Goal: Obtain resource: Download file/media

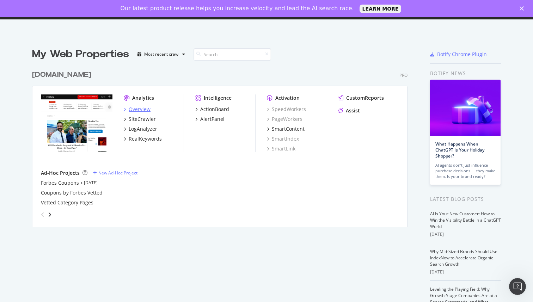
click at [137, 108] on div "Overview" at bounding box center [140, 109] width 22 height 7
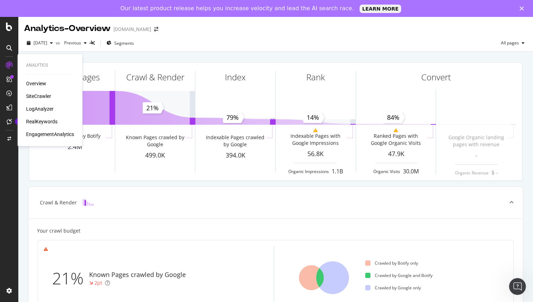
click at [48, 96] on div "SiteCrawler" at bounding box center [38, 96] width 25 height 7
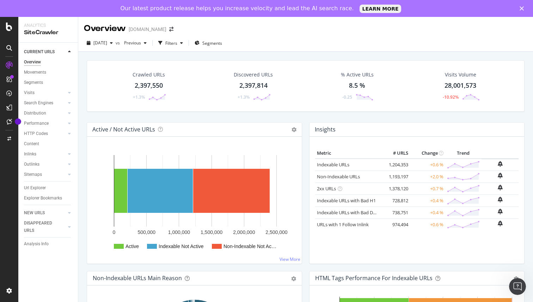
click at [145, 84] on div "2,397,550" at bounding box center [149, 85] width 28 height 9
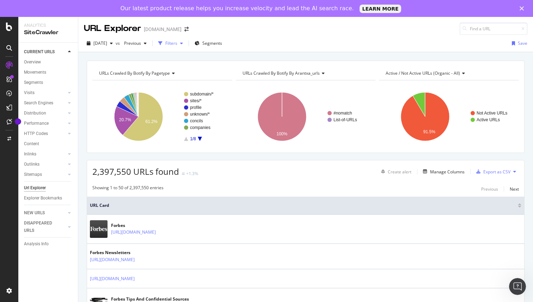
click at [183, 42] on icon "button" at bounding box center [181, 43] width 3 height 4
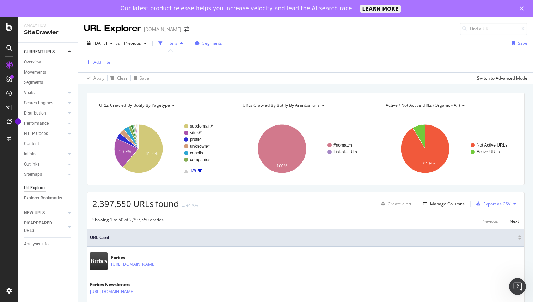
click at [222, 44] on span "Segments" at bounding box center [212, 43] width 20 height 6
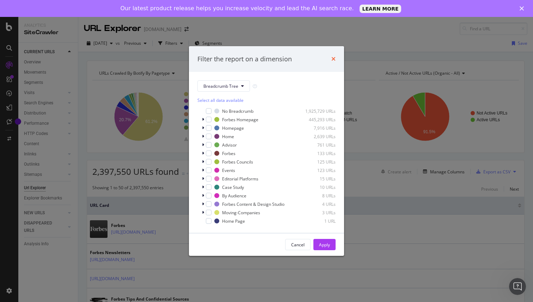
click at [332, 58] on icon "times" at bounding box center [333, 59] width 4 height 6
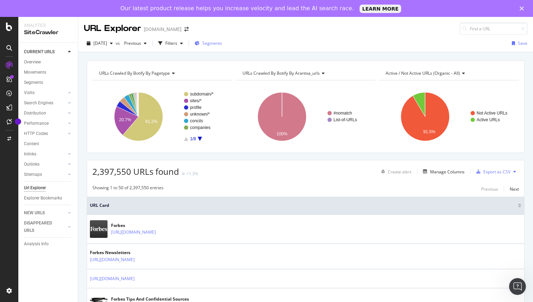
click at [222, 42] on span "Segments" at bounding box center [212, 43] width 20 height 6
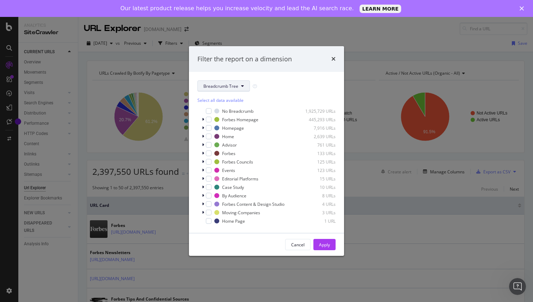
click at [223, 82] on button "Breadcrumb Tree" at bounding box center [223, 85] width 52 height 11
click at [224, 113] on span "pagetype" at bounding box center [225, 111] width 45 height 6
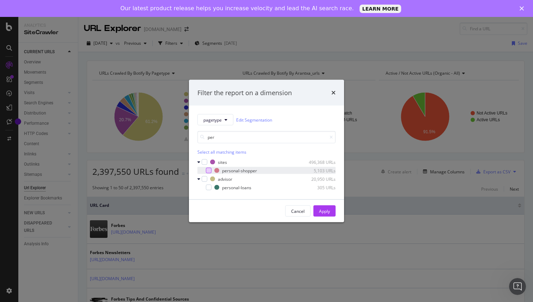
click at [206, 169] on div "modal" at bounding box center [209, 171] width 6 height 6
click at [225, 135] on input "per" at bounding box center [266, 137] width 138 height 12
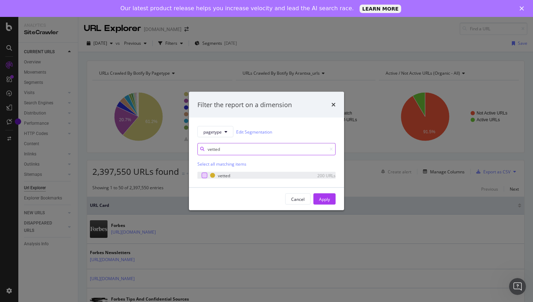
type input "vetted"
click at [204, 174] on div "modal" at bounding box center [204, 176] width 6 height 6
click at [325, 199] on div "Apply" at bounding box center [324, 199] width 11 height 6
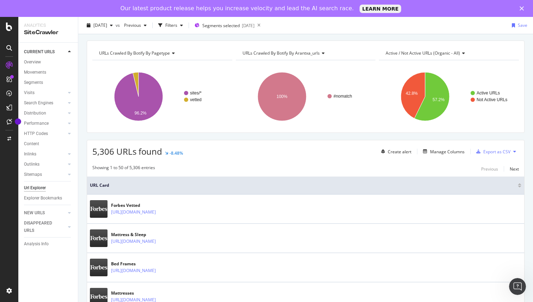
scroll to position [23, 0]
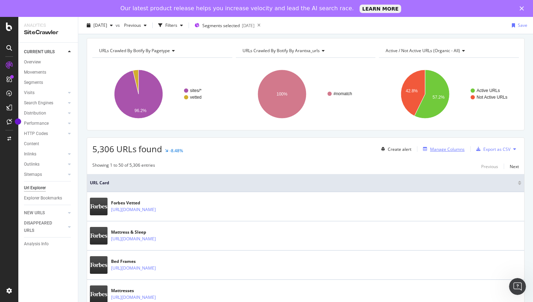
click at [438, 149] on div "Manage Columns" at bounding box center [447, 149] width 35 height 6
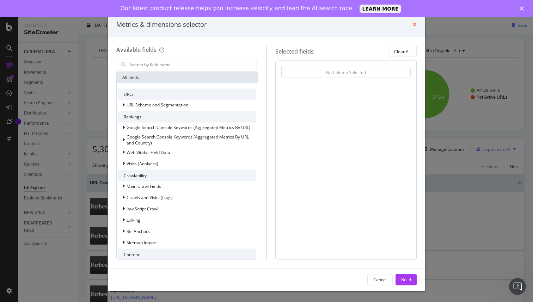
click at [413, 22] on icon "times" at bounding box center [414, 24] width 4 height 6
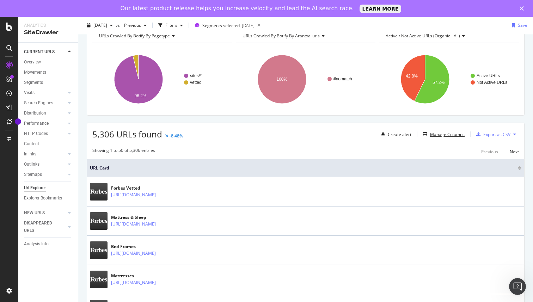
scroll to position [41, 0]
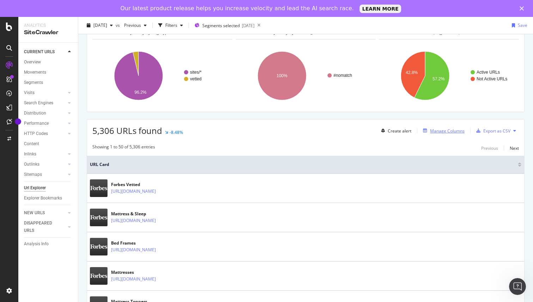
click at [428, 130] on div "button" at bounding box center [425, 131] width 10 height 4
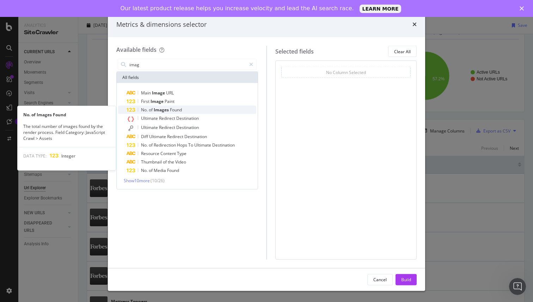
click at [170, 107] on span "Found" at bounding box center [176, 110] width 12 height 6
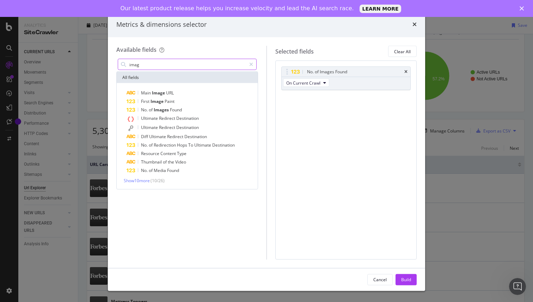
click at [167, 64] on input "imag" at bounding box center [187, 64] width 117 height 11
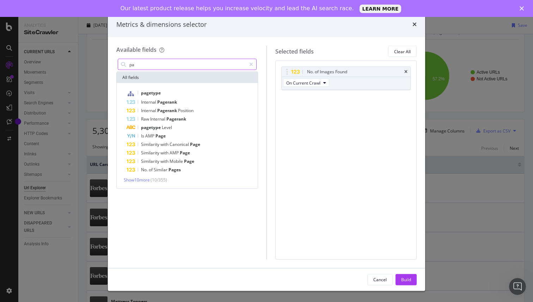
type input "p"
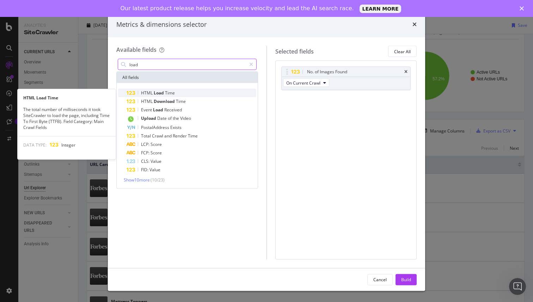
type input "load"
click at [156, 93] on span "Load" at bounding box center [159, 93] width 11 height 6
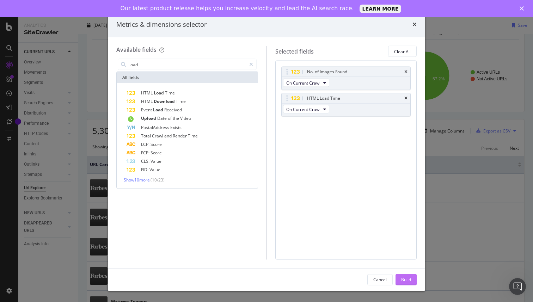
click at [405, 279] on div "Build" at bounding box center [406, 279] width 10 height 6
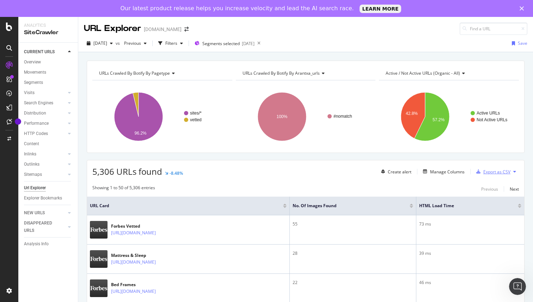
click at [489, 172] on div "Export as CSV" at bounding box center [496, 172] width 27 height 6
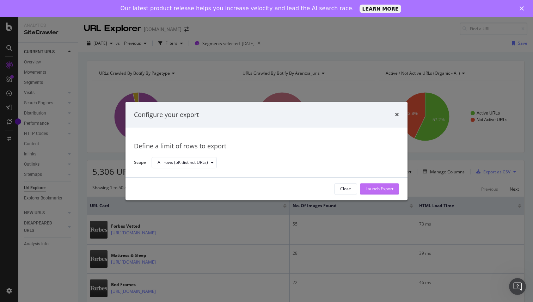
click at [376, 187] on div "Launch Export" at bounding box center [379, 189] width 28 height 6
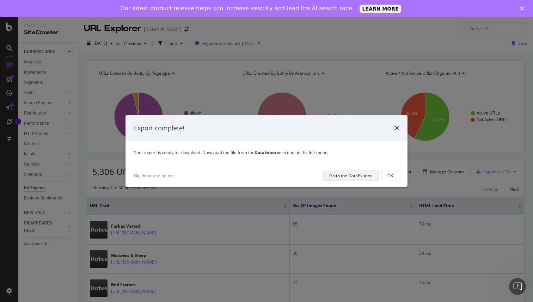
click at [359, 179] on div "Go to the DataExports" at bounding box center [350, 175] width 43 height 10
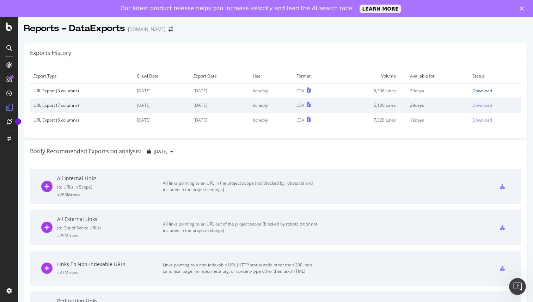
click at [479, 88] on div "Download" at bounding box center [482, 91] width 20 height 6
